Goal: Information Seeking & Learning: Find specific fact

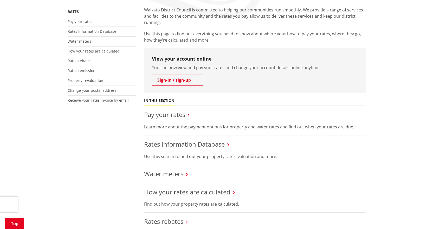
scroll to position [130, 0]
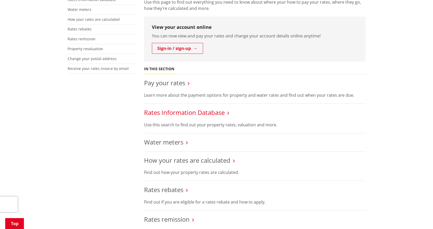
click at [169, 114] on link "Rates Information Database" at bounding box center [184, 112] width 81 height 9
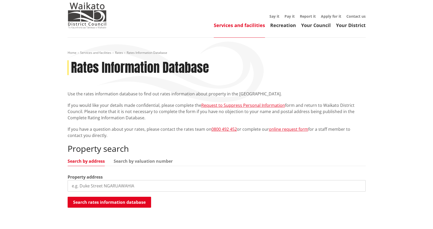
scroll to position [52, 0]
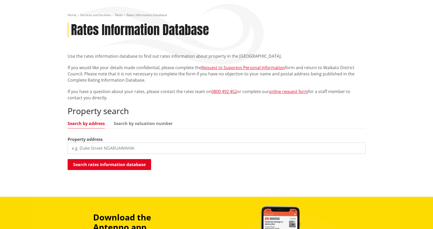
click at [123, 149] on input "search" at bounding box center [217, 148] width 298 height 11
click at [118, 161] on button "Search rates information database" at bounding box center [110, 164] width 84 height 11
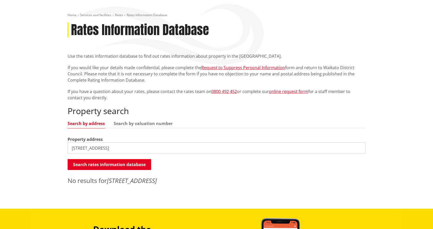
click at [76, 147] on input "65 pioneer rd pokeno" at bounding box center [217, 148] width 298 height 11
click at [87, 167] on button "Search rates information database" at bounding box center [110, 164] width 84 height 11
click at [76, 148] on input "19 pioneer rd pokeno" at bounding box center [217, 148] width 298 height 11
click at [84, 165] on button "Search rates information database" at bounding box center [110, 164] width 84 height 11
drag, startPoint x: 120, startPoint y: 149, endPoint x: 53, endPoint y: 148, distance: 66.9
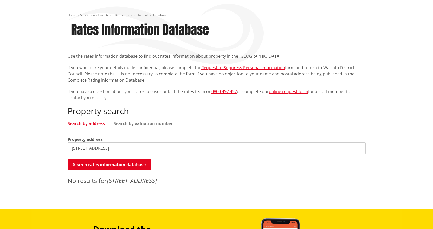
click at [53, 148] on div "Home Services and facilities Rates Rates Information Database Rates Information…" at bounding box center [216, 104] width 433 height 209
type input "10 mark ball drive pokeno"
click at [85, 166] on button "Search rates information database" at bounding box center [110, 164] width 84 height 11
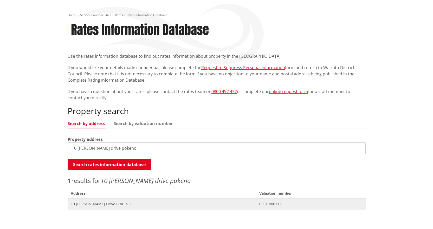
click at [103, 204] on span "10 [PERSON_NAME] Drive POKENO" at bounding box center [162, 204] width 182 height 5
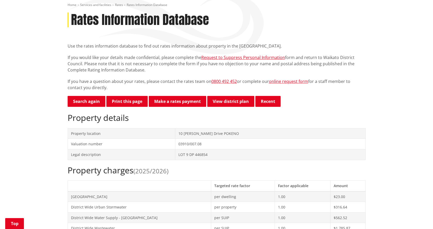
scroll to position [52, 0]
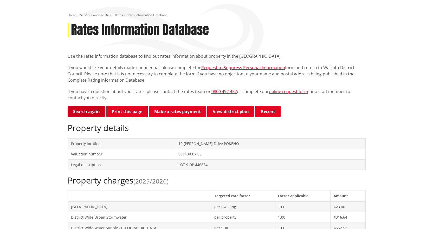
click at [81, 110] on link "Search again" at bounding box center [87, 111] width 38 height 11
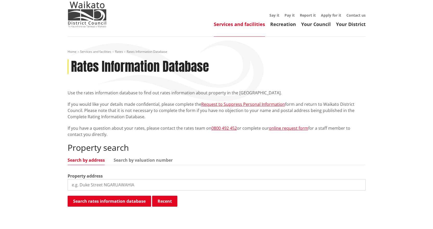
scroll to position [26, 0]
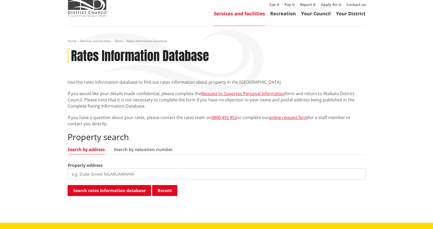
click at [100, 173] on input "search" at bounding box center [217, 174] width 298 height 11
type input "20 mark ball drive pokeno"
click at [123, 188] on button "Search rates information database" at bounding box center [110, 190] width 84 height 11
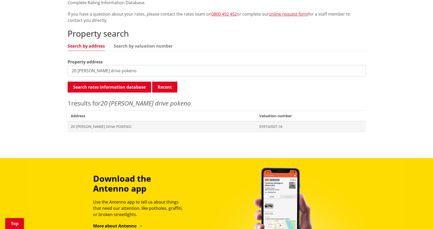
scroll to position [130, 0]
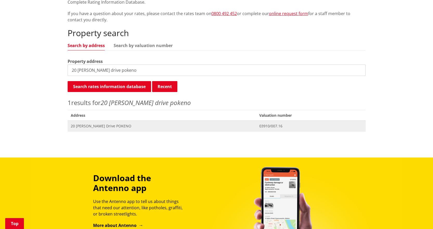
click at [106, 126] on span "20 Mark Ball Drive POKENO" at bounding box center [162, 126] width 182 height 5
